Goal: Information Seeking & Learning: Learn about a topic

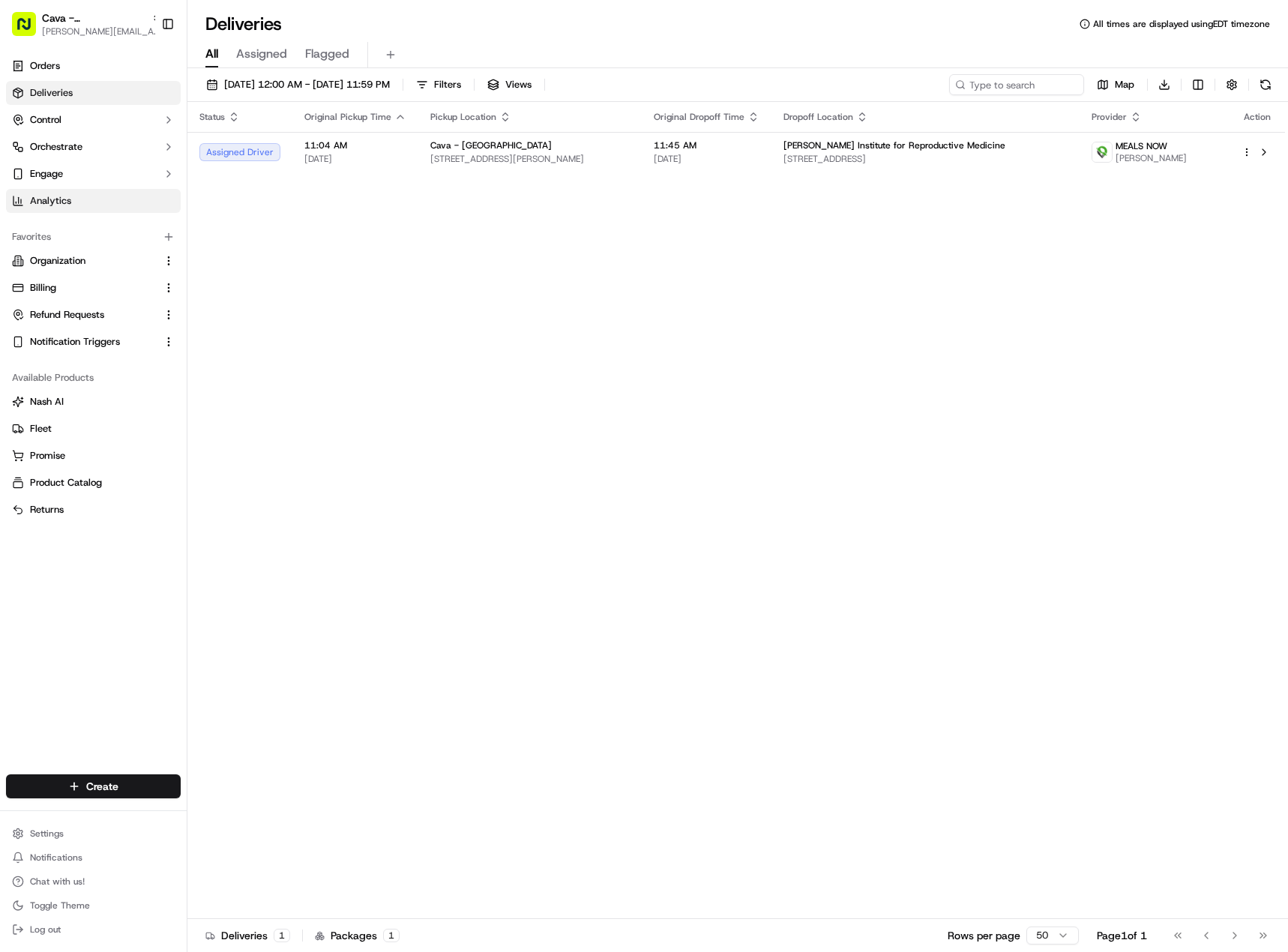
click at [109, 191] on link "Analytics" at bounding box center [93, 200] width 175 height 24
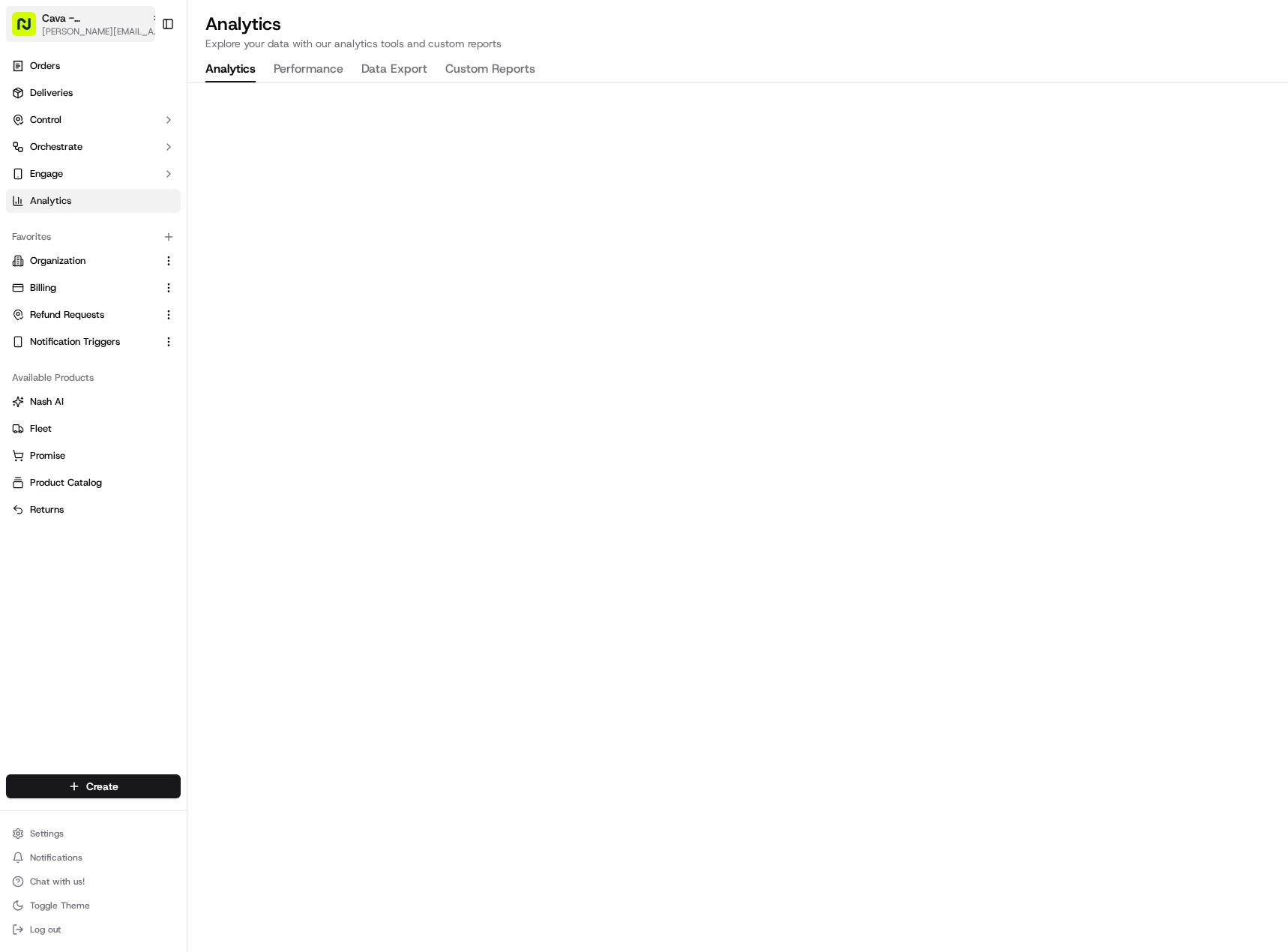
click at [105, 12] on span "Cava - [GEOGRAPHIC_DATA]" at bounding box center [93, 18] width 103 height 15
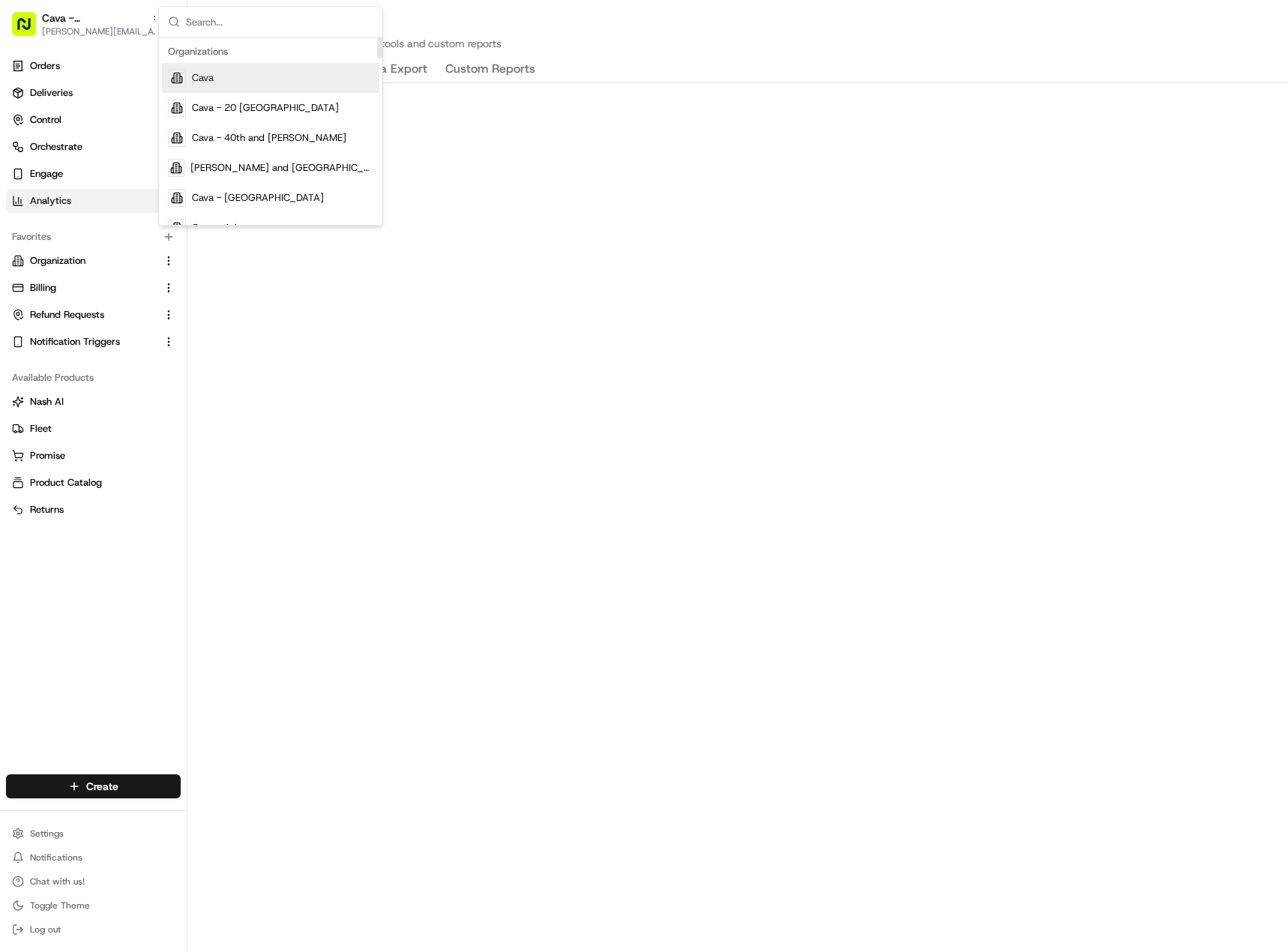
click at [220, 87] on div "Cava" at bounding box center [270, 78] width 217 height 30
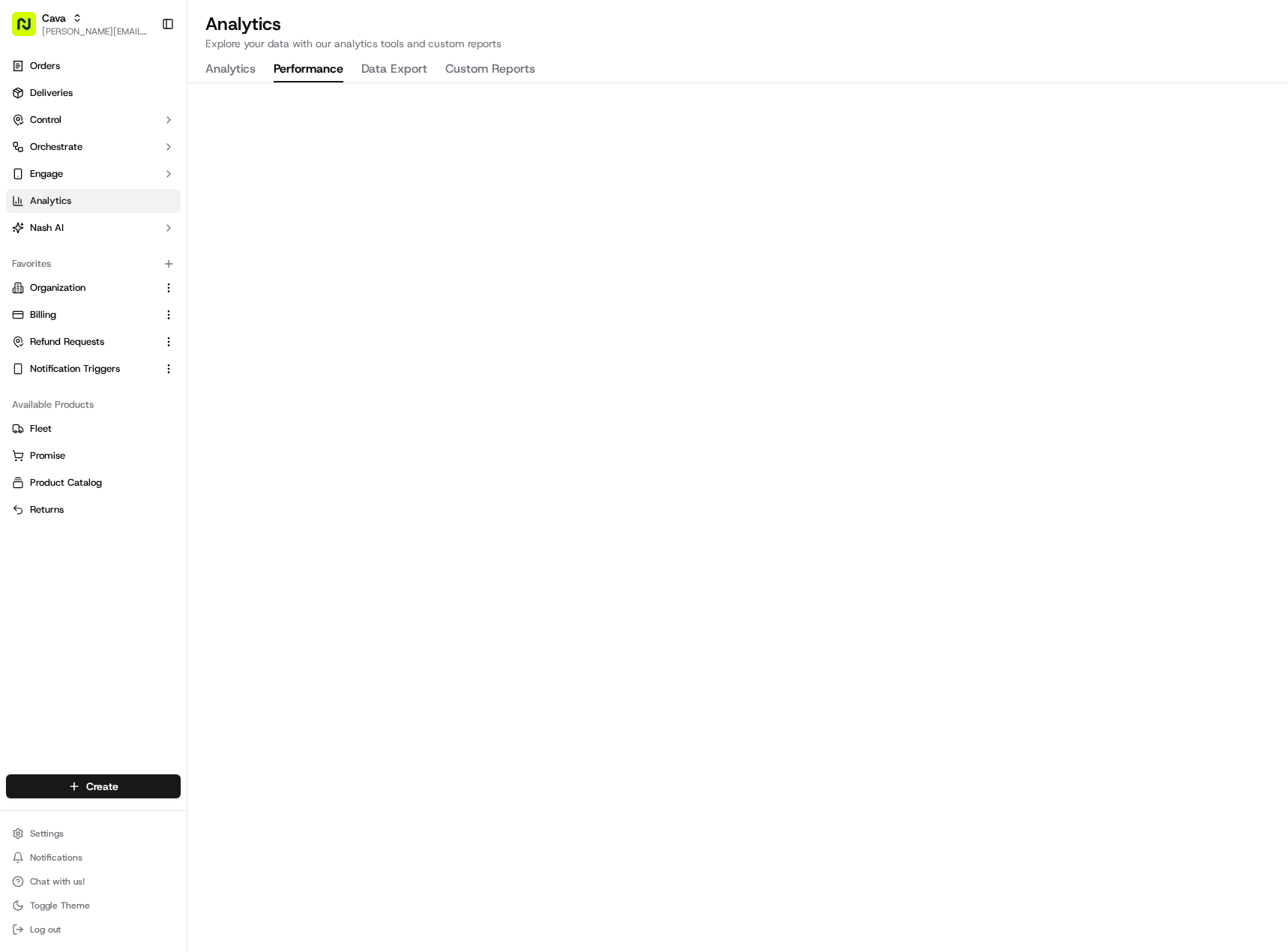
click at [322, 74] on button "Performance" at bounding box center [307, 69] width 69 height 26
